Goal: Check status: Check status

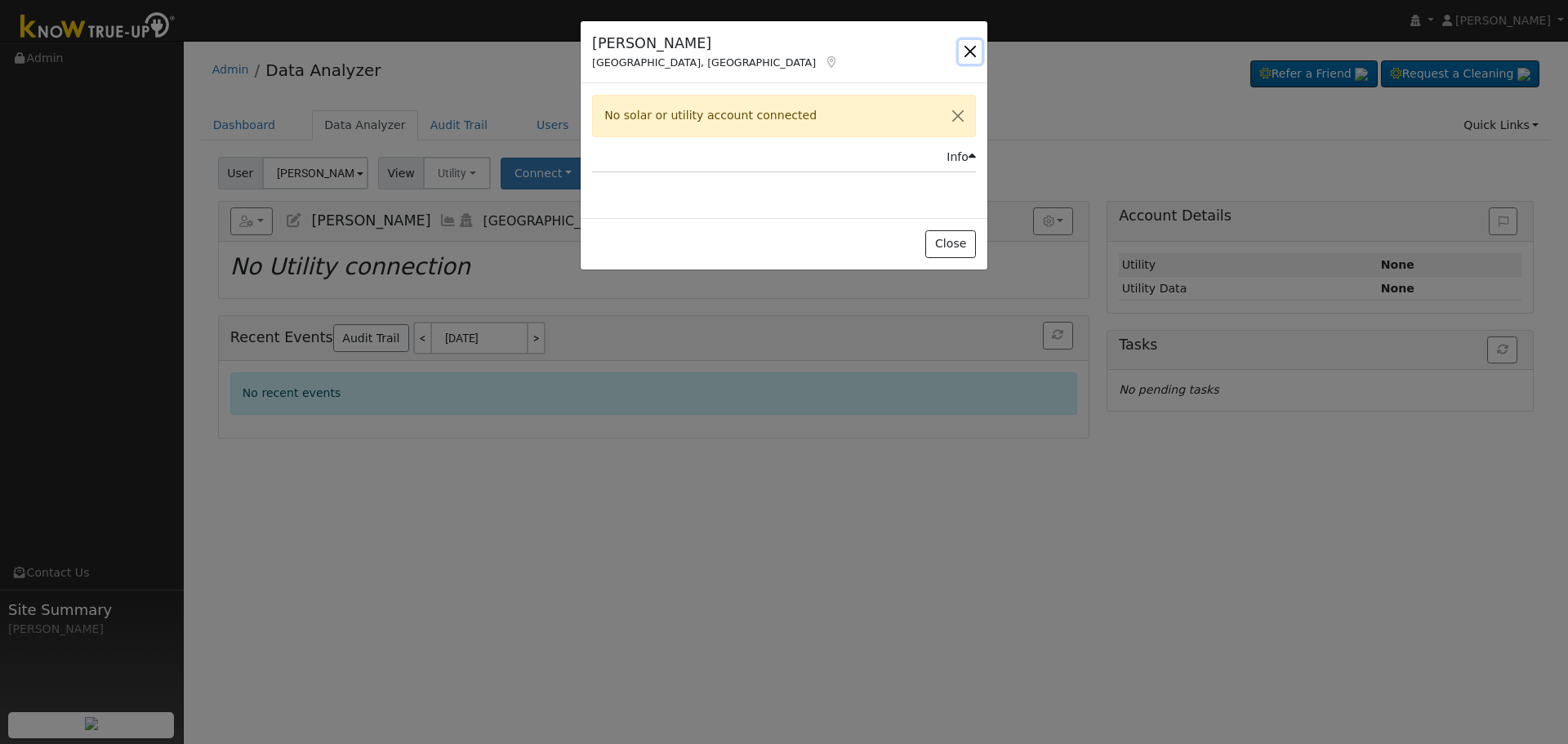
click at [959, 46] on button "button" at bounding box center [970, 51] width 23 height 23
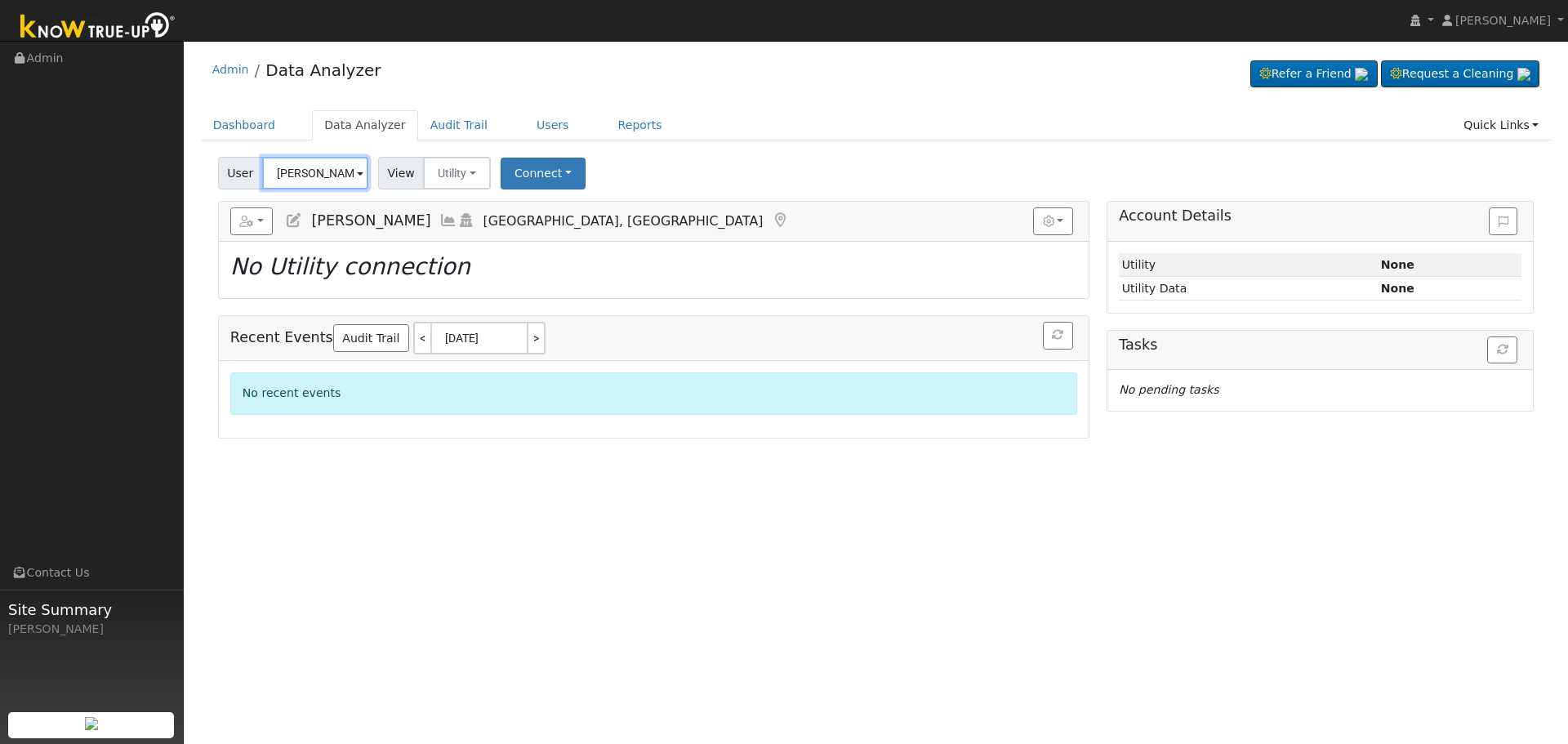
click at [330, 173] on input "[PERSON_NAME]" at bounding box center [315, 173] width 107 height 33
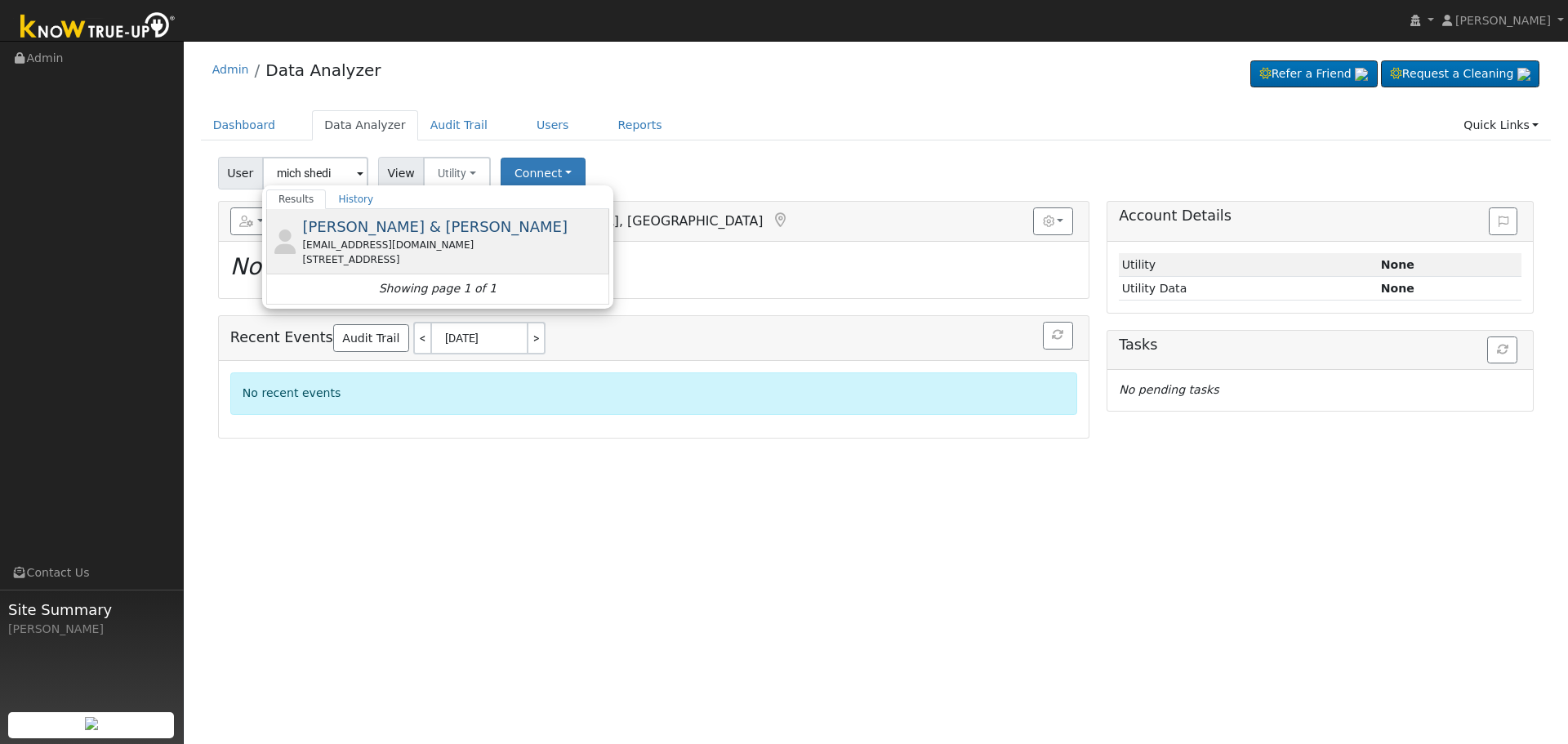
click at [409, 231] on span "[PERSON_NAME] & [PERSON_NAME]" at bounding box center [435, 227] width 266 height 17
type input "[PERSON_NAME] & [PERSON_NAME]"
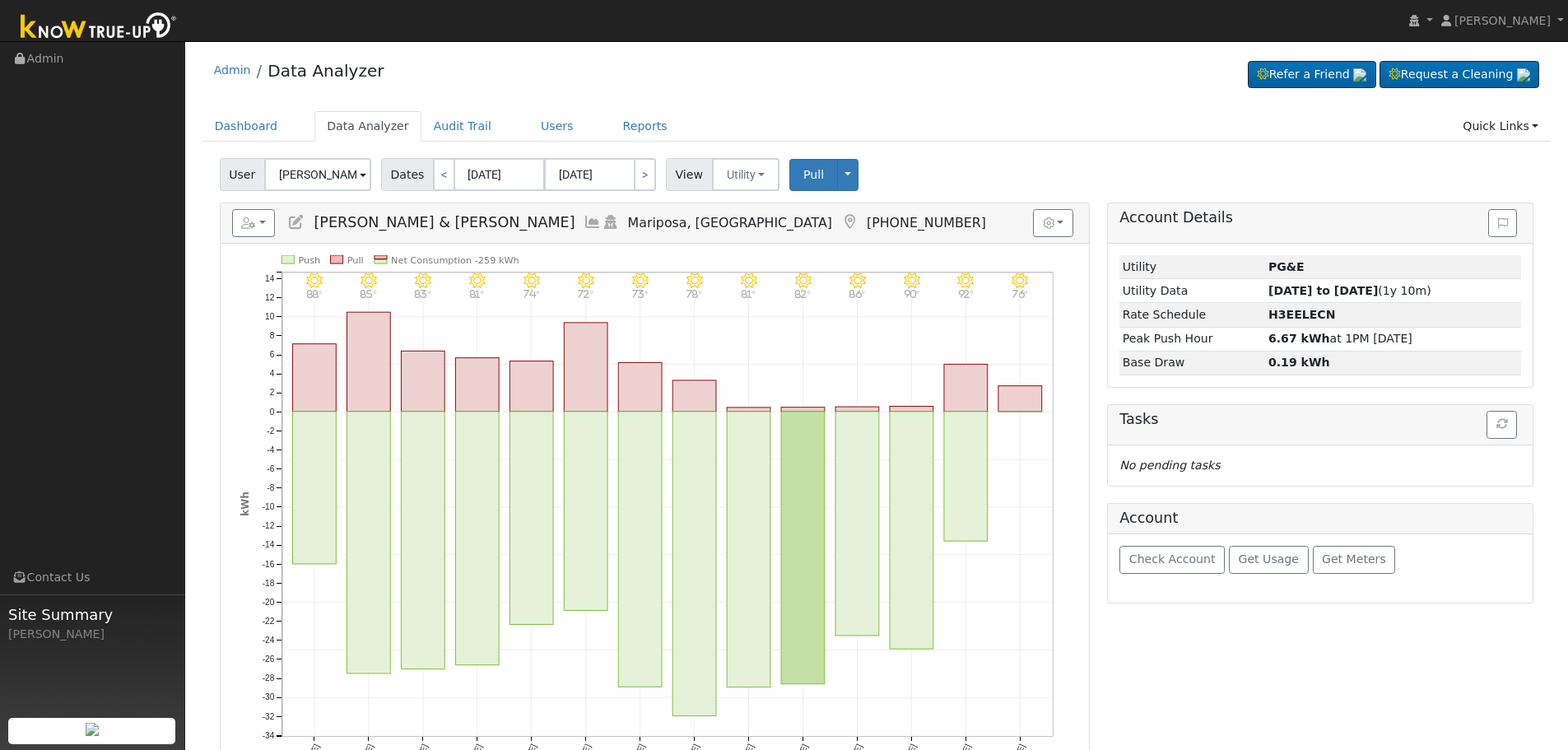
click at [583, 222] on icon at bounding box center [592, 222] width 19 height 15
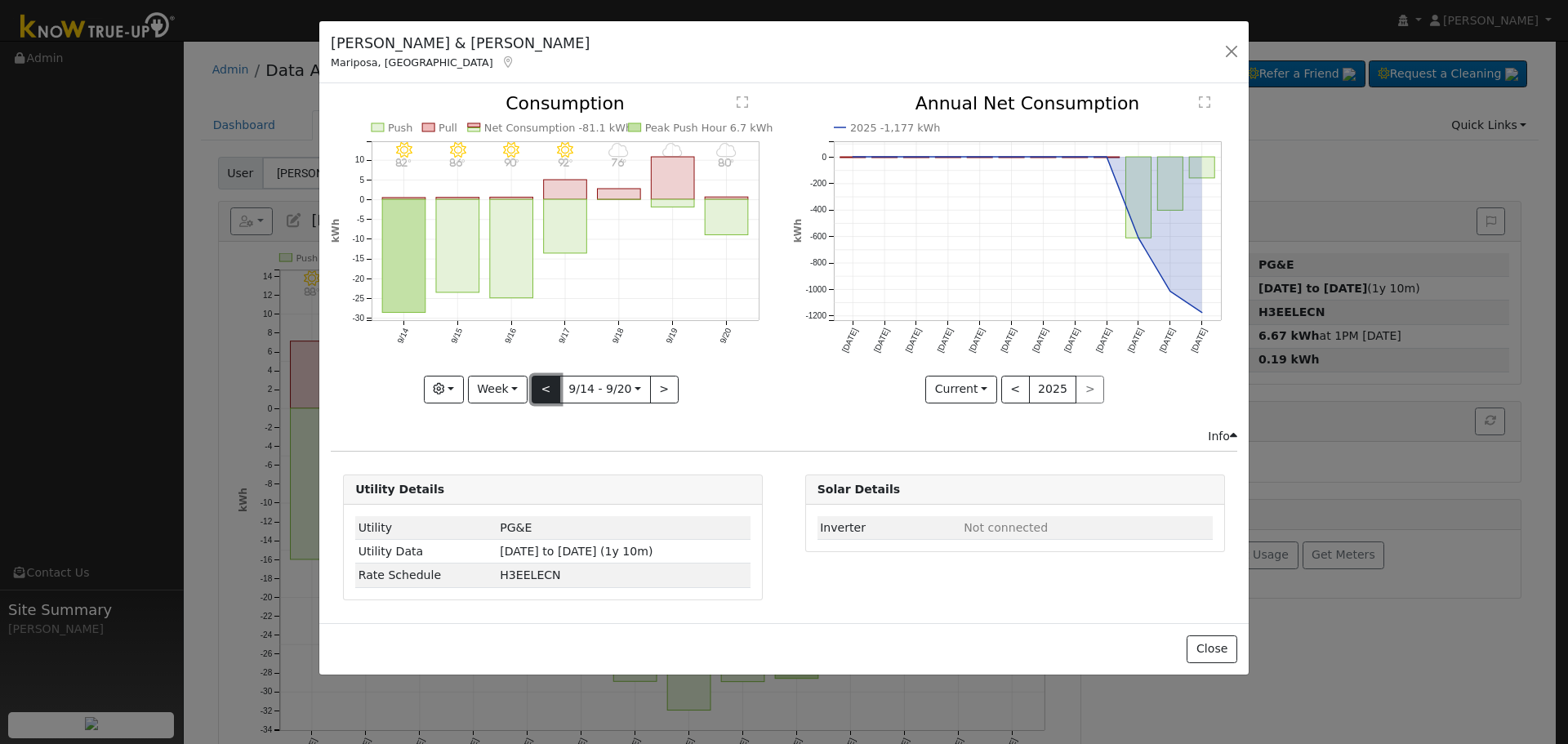
click at [546, 388] on button "<" at bounding box center [545, 389] width 28 height 28
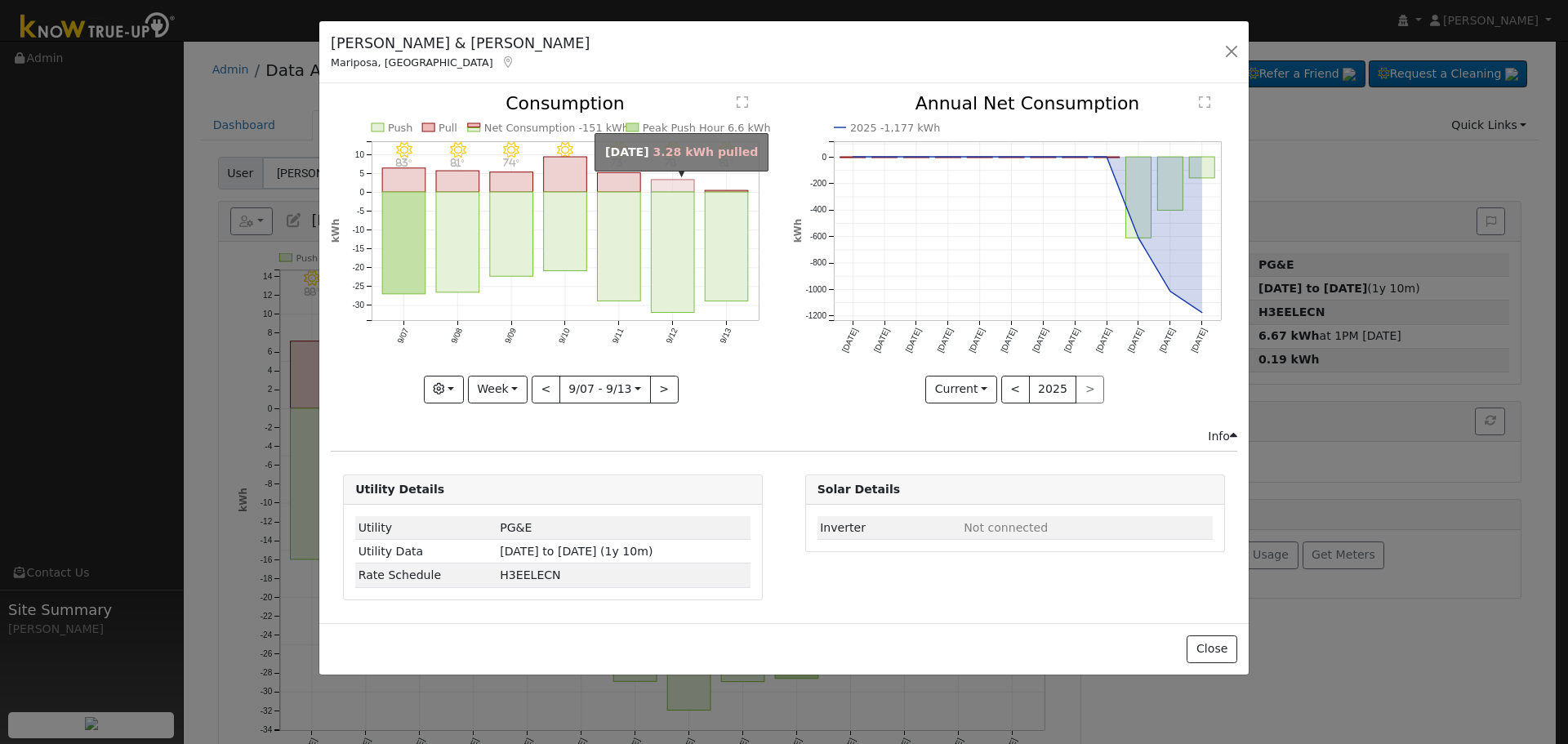
click at [679, 183] on rect "onclick=""" at bounding box center [673, 185] width 44 height 13
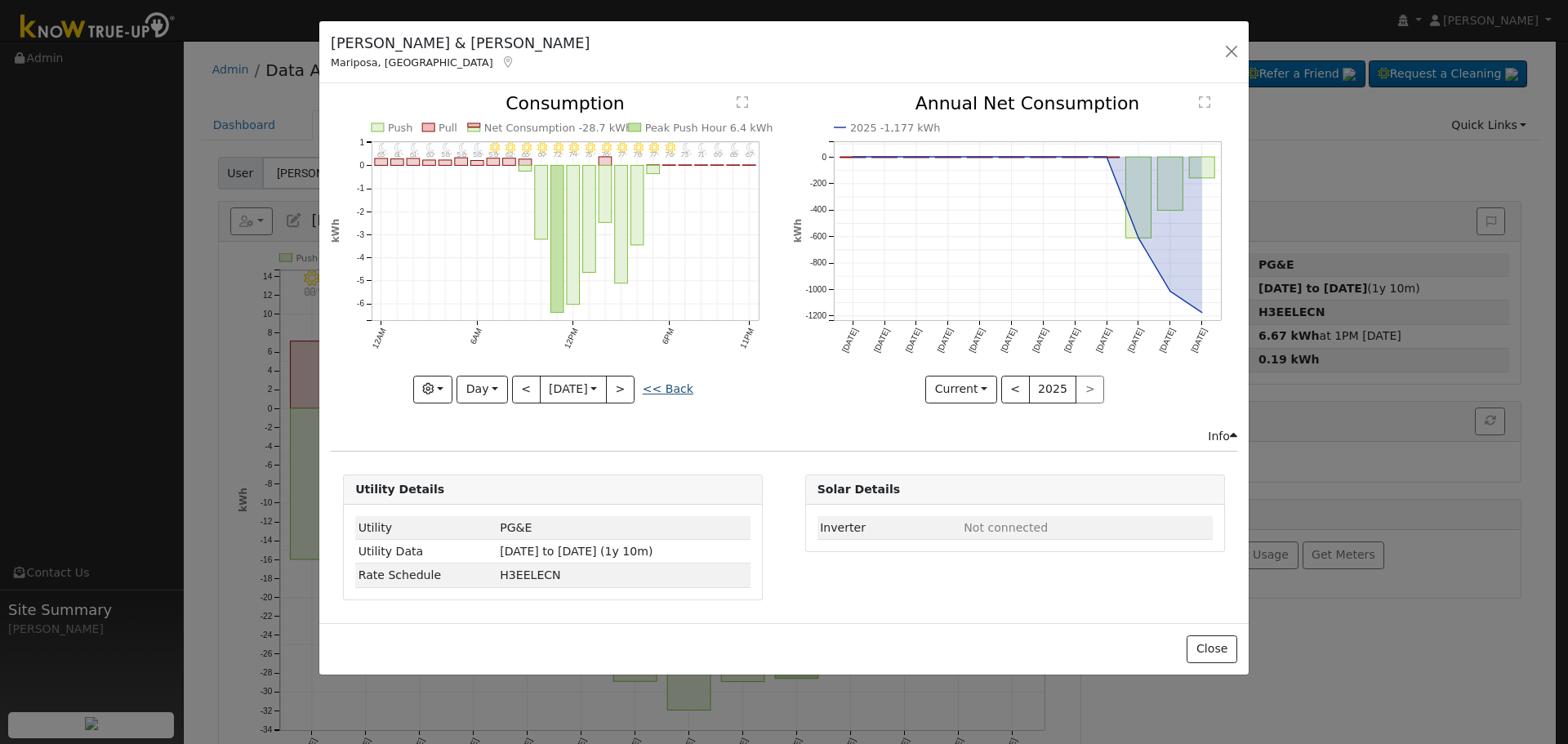
click at [669, 384] on link "<< Back" at bounding box center [668, 388] width 50 height 13
type input "[DATE]"
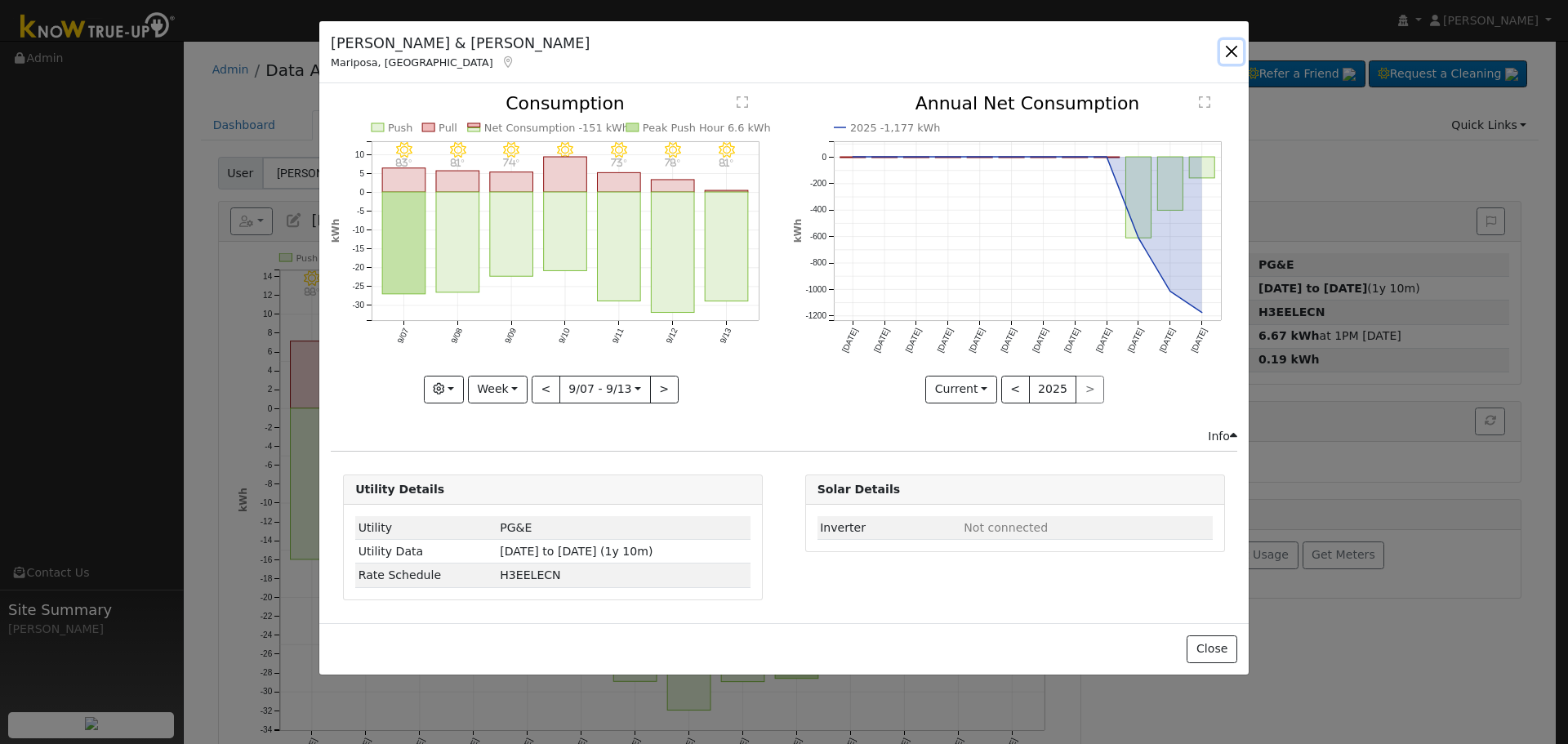
click at [1232, 47] on button "button" at bounding box center [1232, 51] width 23 height 23
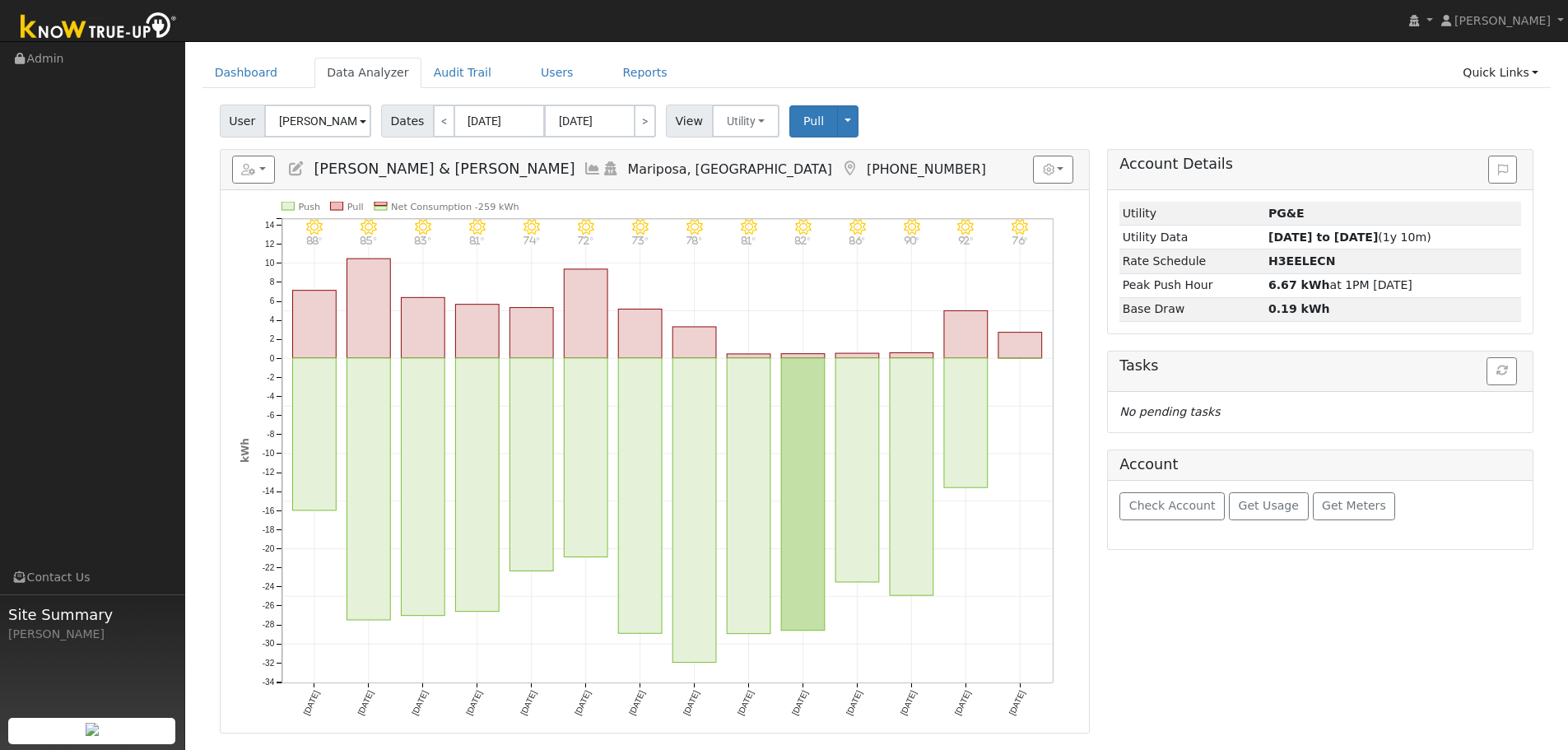
scroll to position [82, 0]
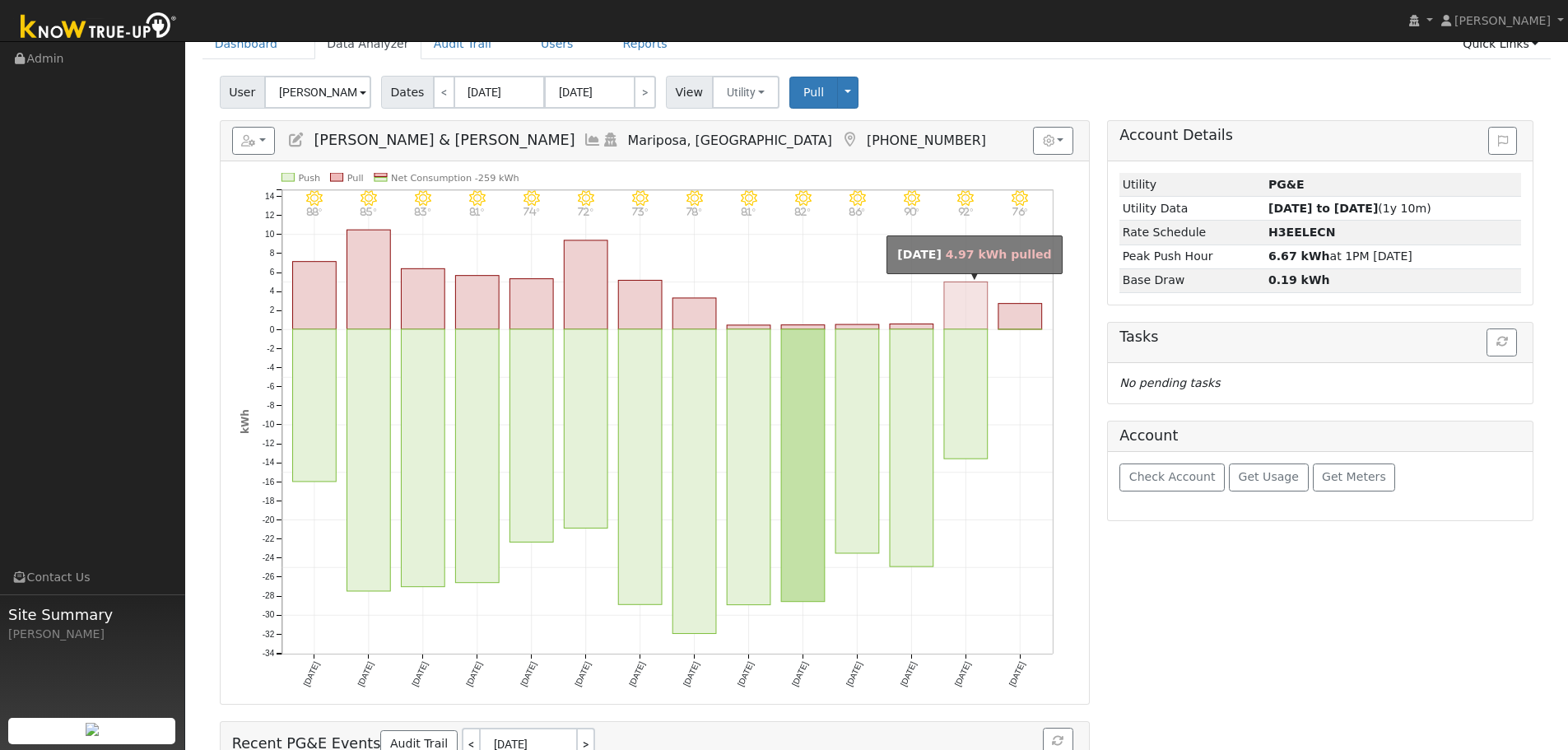
click at [980, 311] on rect "onclick=""" at bounding box center [965, 306] width 44 height 47
type input "[DATE]"
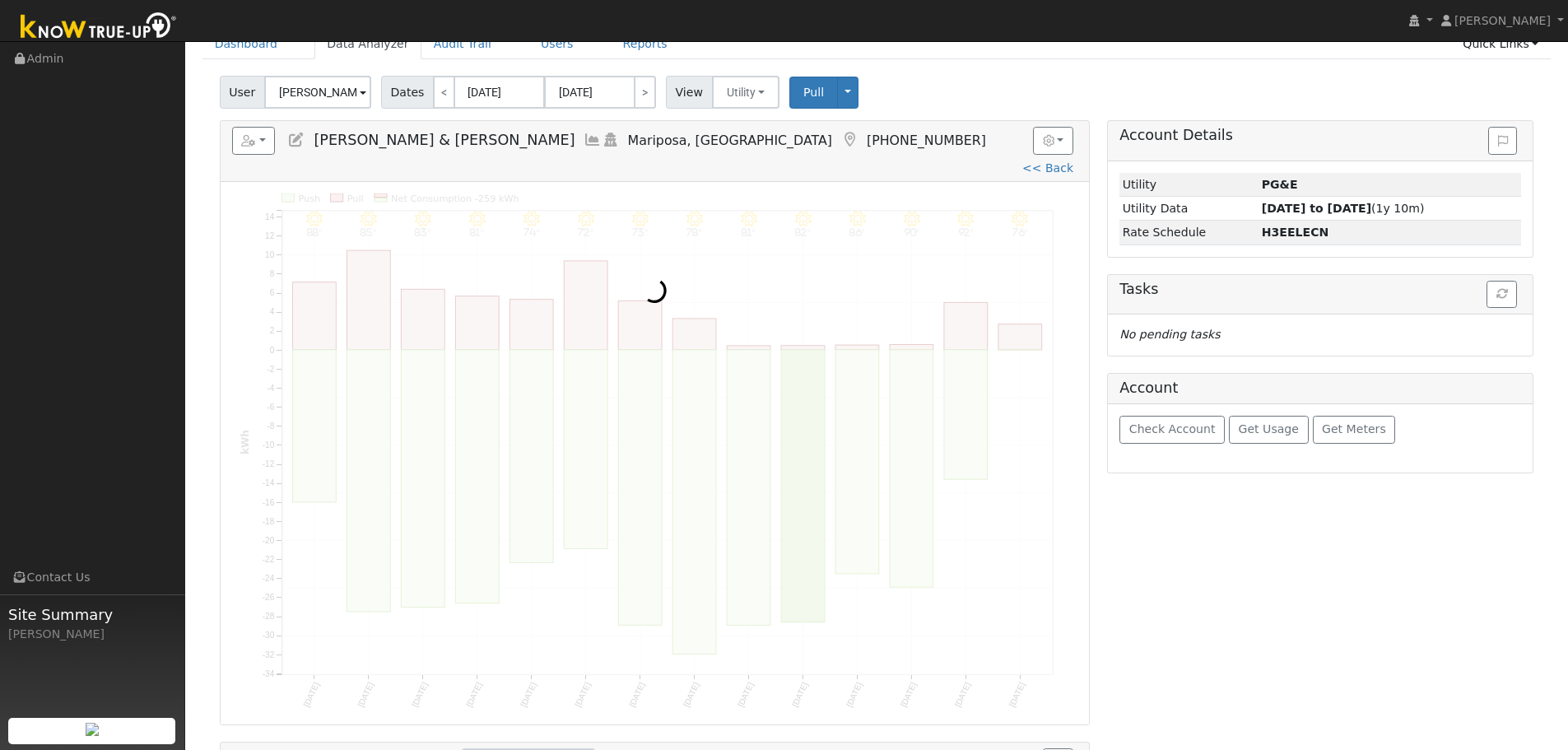
scroll to position [0, 0]
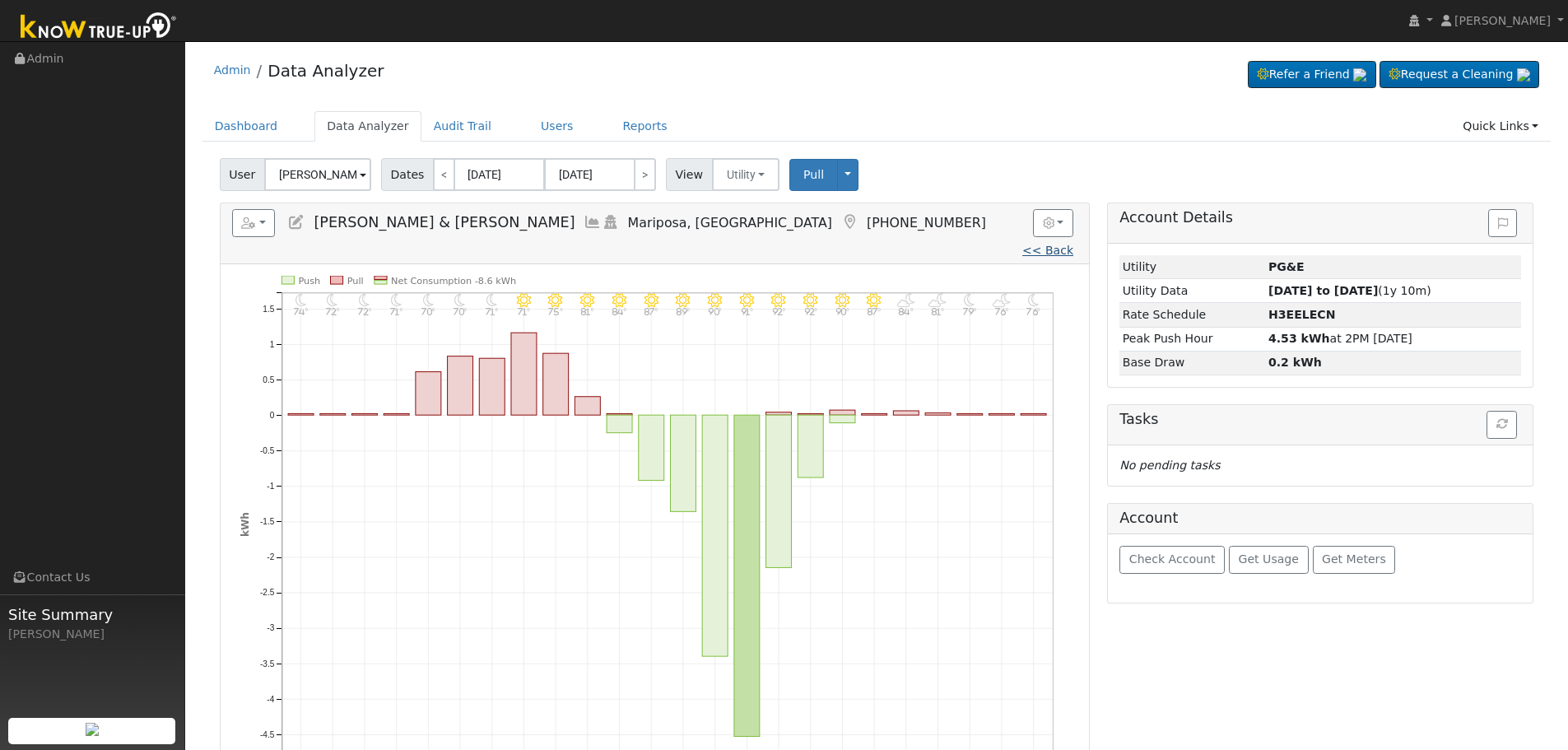
click at [1022, 243] on link "<< Back" at bounding box center [1047, 249] width 51 height 13
type input "[DATE]"
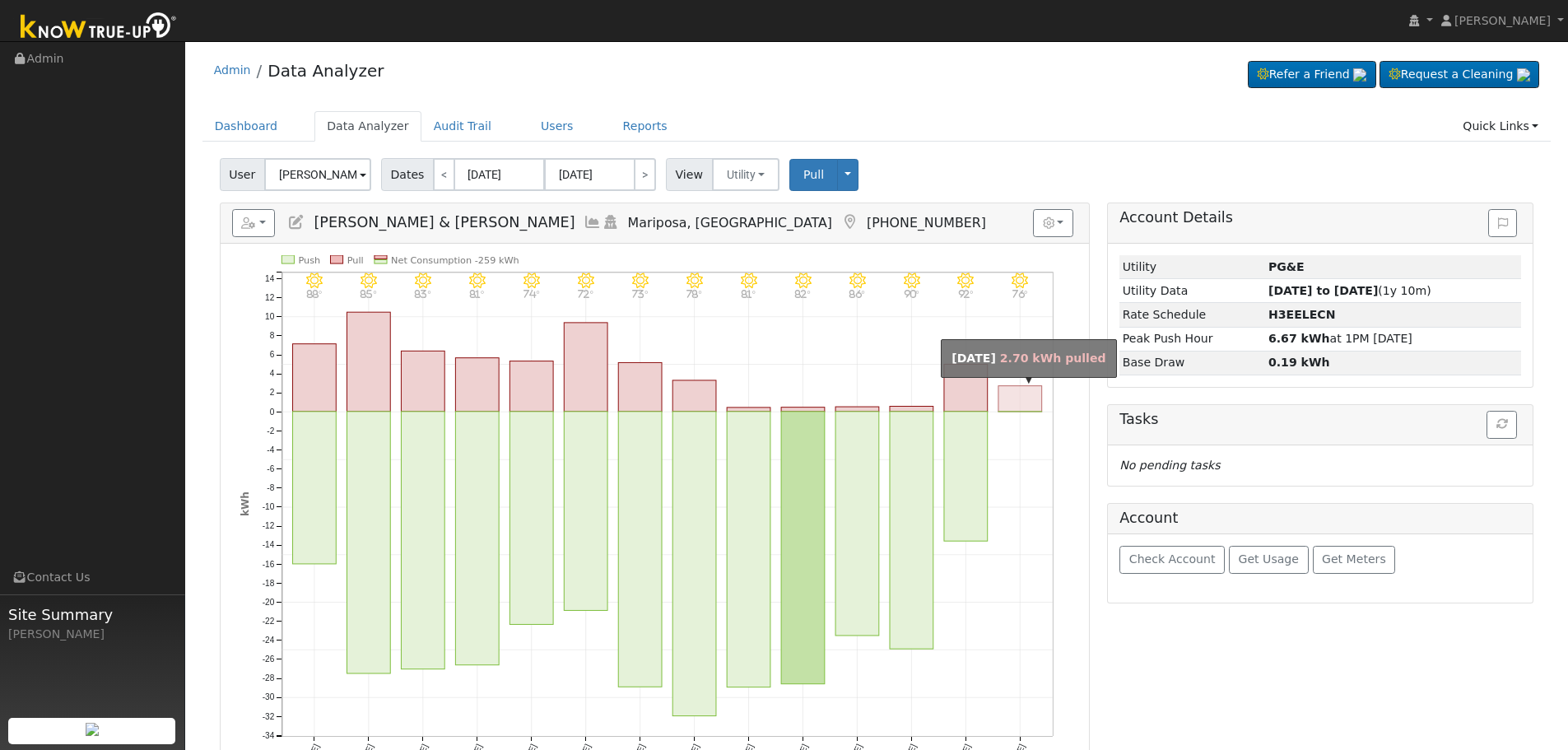
click at [1026, 392] on rect "onclick=""" at bounding box center [1020, 398] width 44 height 25
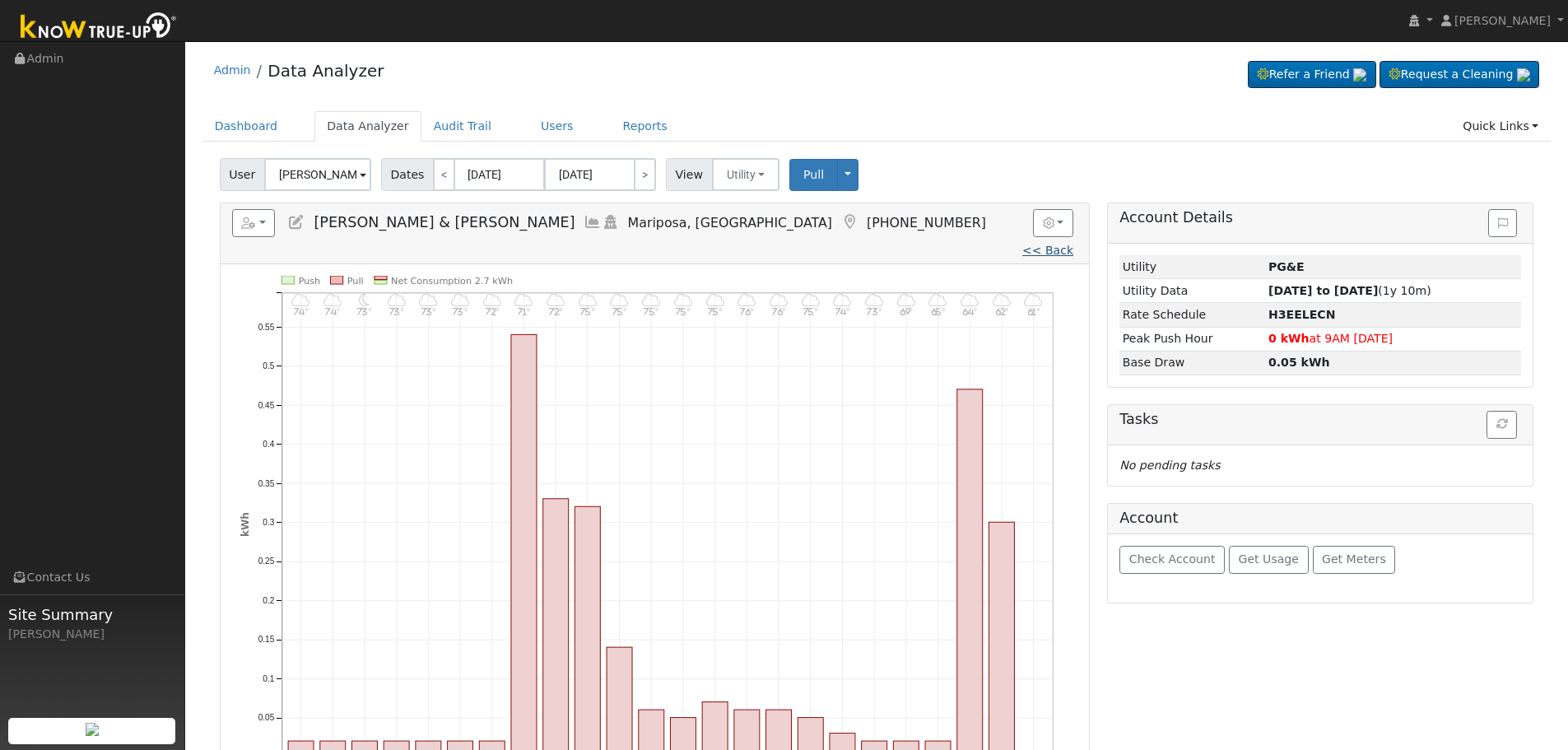
click at [1022, 243] on link "<< Back" at bounding box center [1047, 249] width 51 height 13
type input "[DATE]"
